Goal: Information Seeking & Learning: Understand process/instructions

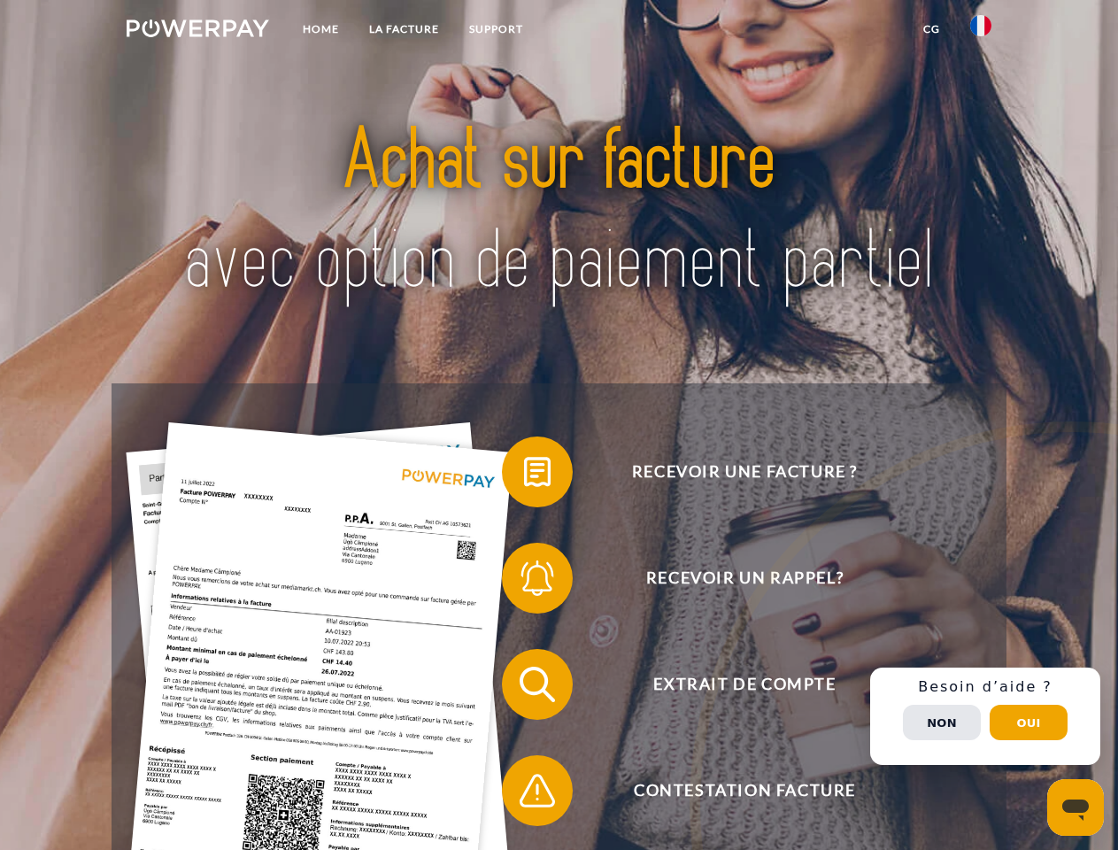
click at [197, 31] on img at bounding box center [198, 28] width 143 height 18
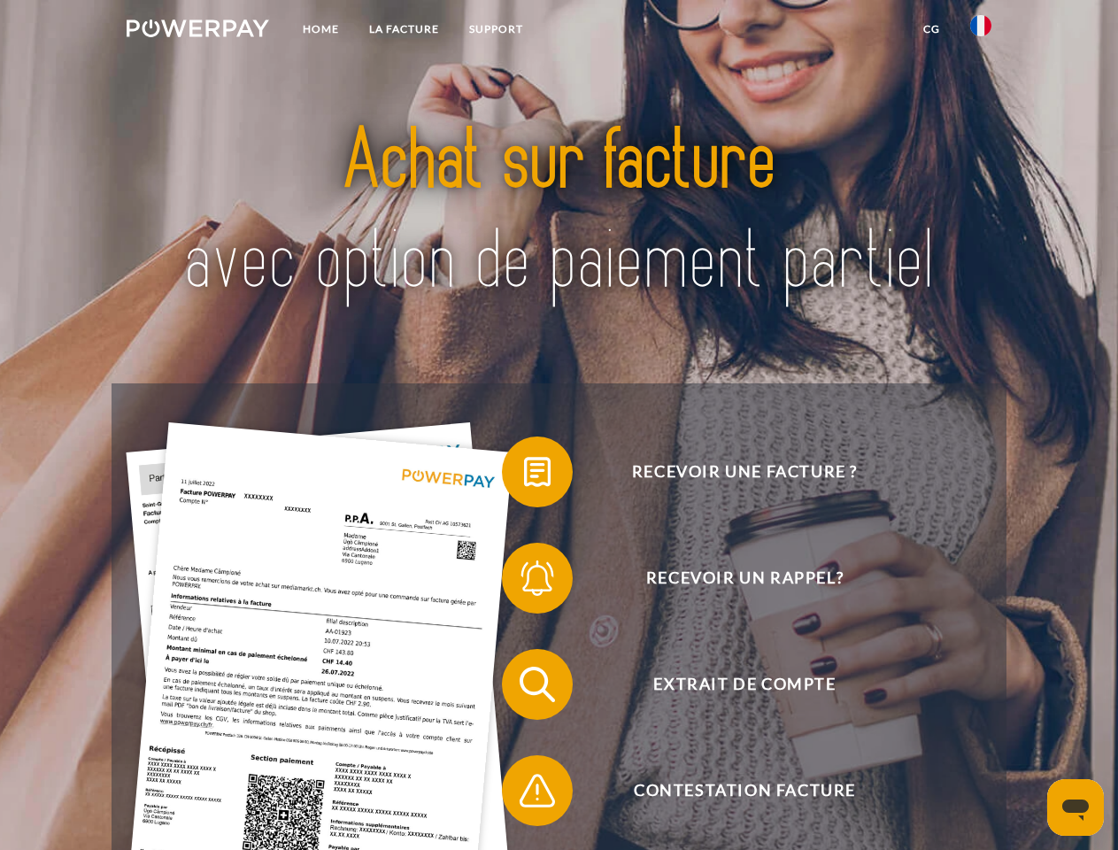
click at [981, 31] on img at bounding box center [981, 25] width 21 height 21
click at [932, 29] on link "CG" at bounding box center [932, 29] width 47 height 32
click at [524, 476] on span at bounding box center [511, 472] width 89 height 89
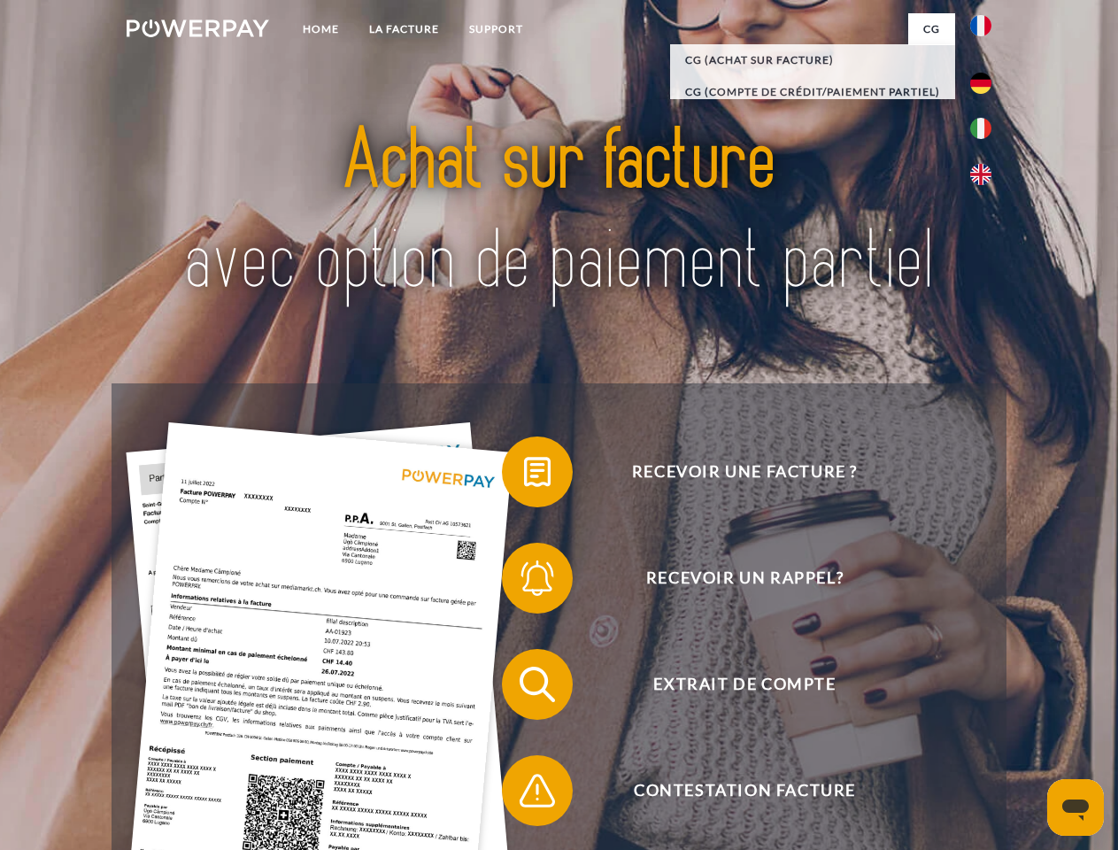
click at [524, 582] on span at bounding box center [511, 578] width 89 height 89
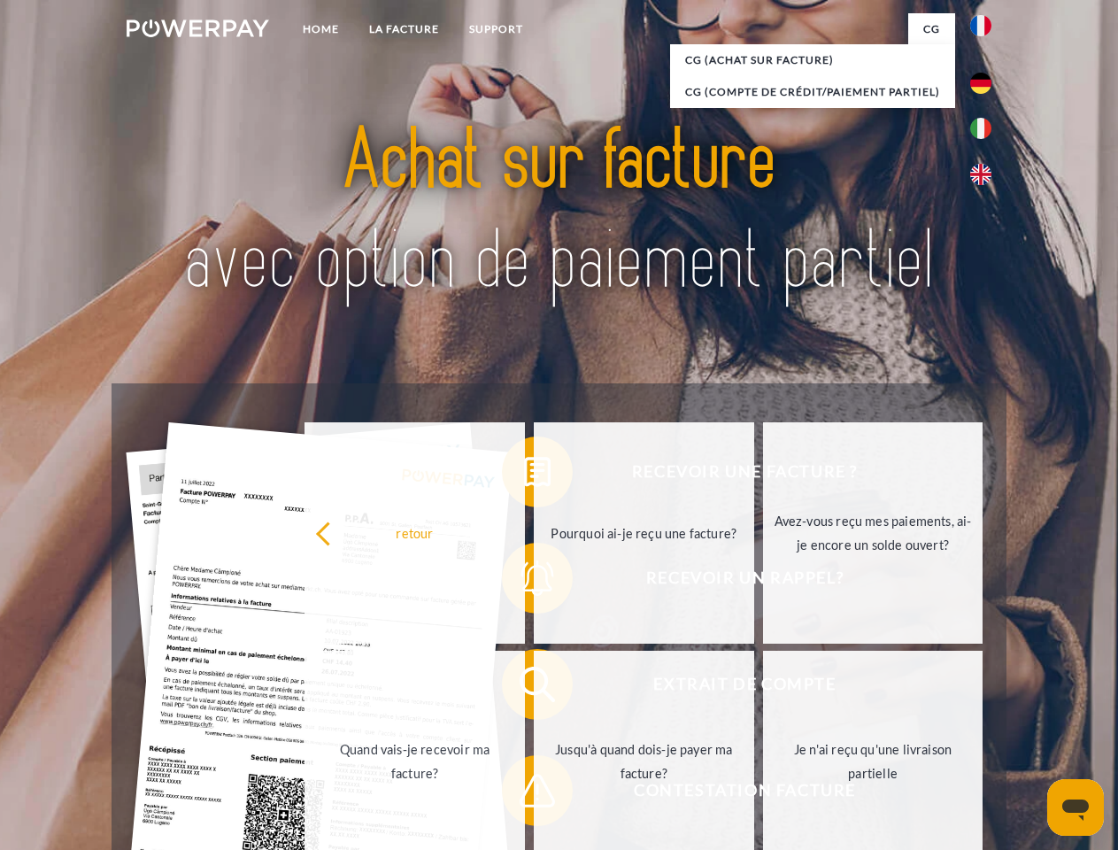
click at [534, 688] on link "Jusqu'à quand dois-je payer ma facture?" at bounding box center [644, 761] width 221 height 221
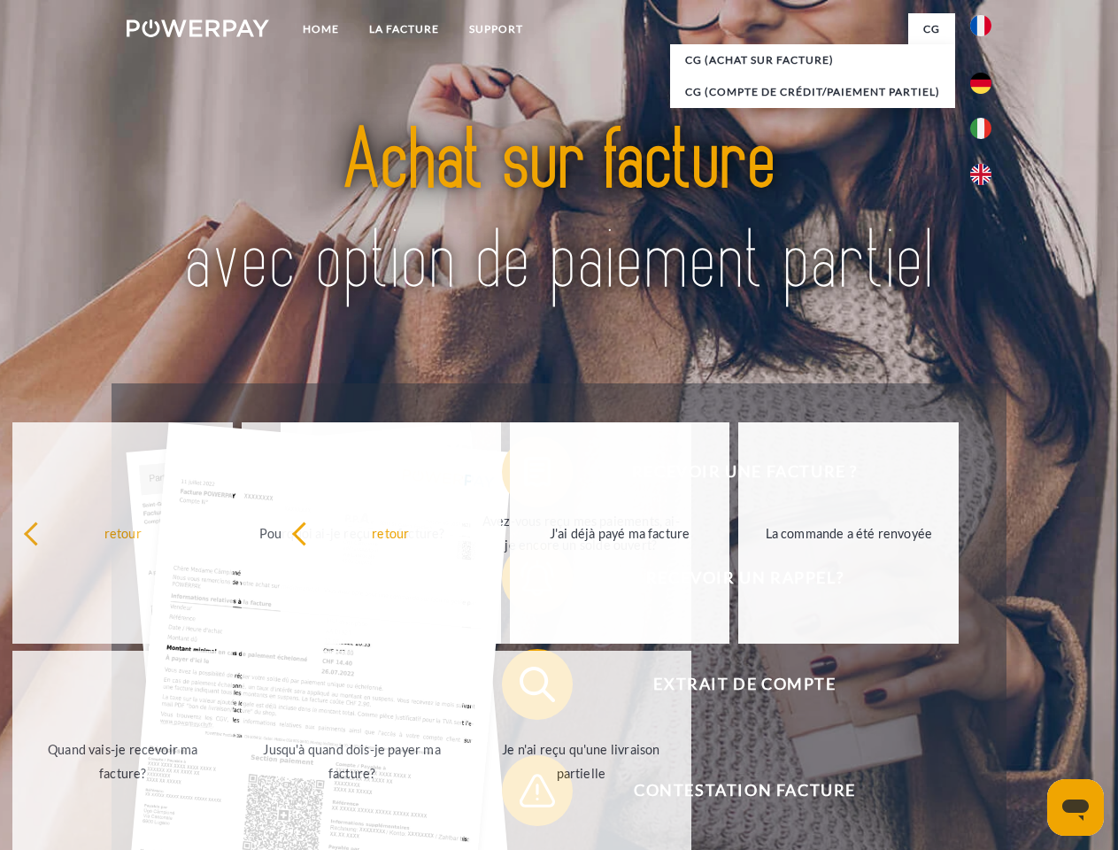
click at [524, 794] on span at bounding box center [511, 791] width 89 height 89
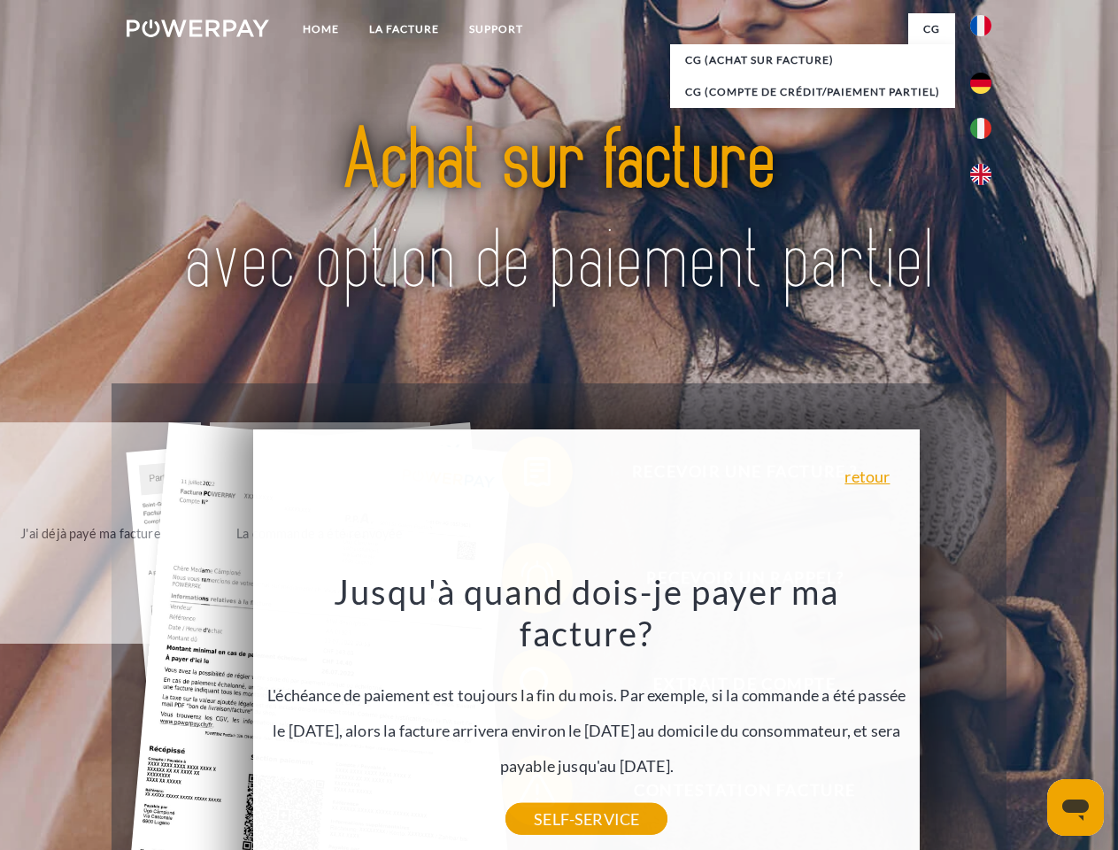
click at [986, 716] on div "Recevoir une facture ? Recevoir un rappel? Extrait de compte retour" at bounding box center [559, 737] width 894 height 708
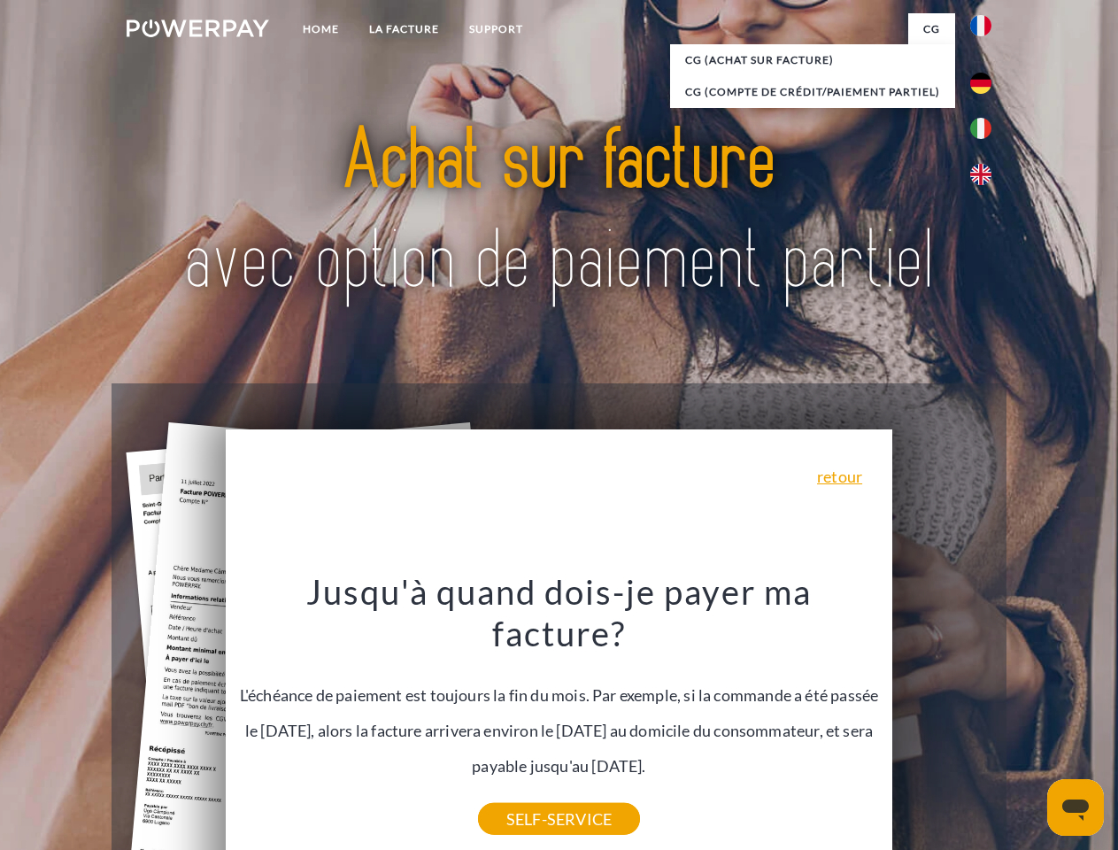
click at [942, 720] on span "Extrait de compte" at bounding box center [745, 684] width 434 height 71
click at [1029, 723] on header "Home LA FACTURE Support" at bounding box center [559, 611] width 1118 height 1223
